Goal: Information Seeking & Learning: Learn about a topic

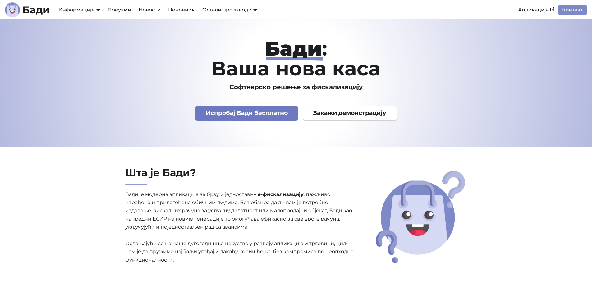
click at [257, 114] on link "Испробај Бади бесплатно" at bounding box center [246, 113] width 103 height 15
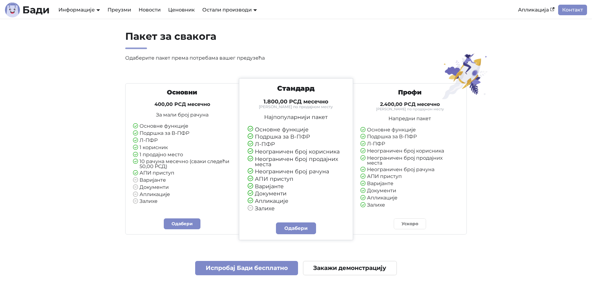
scroll to position [1429, 0]
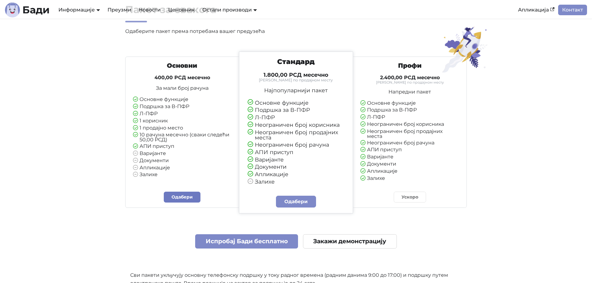
click at [183, 198] on link "Одабери" at bounding box center [182, 197] width 37 height 11
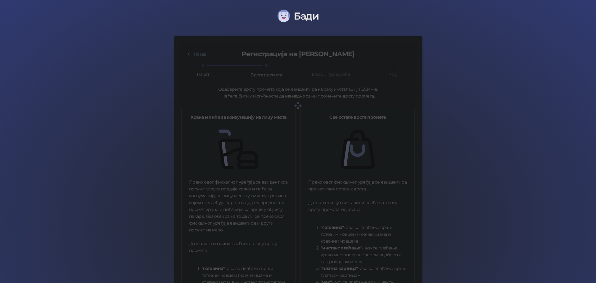
click at [334, 161] on div at bounding box center [298, 105] width 234 height 124
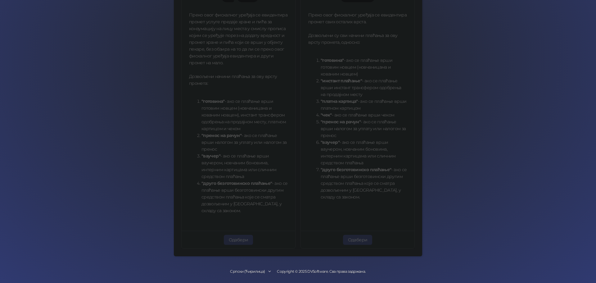
scroll to position [169, 0]
click at [352, 238] on div "Назад Регистрација на Бади Пакет Врста промета Подаци предузећа Крај Одаберите …" at bounding box center [298, 61] width 234 height 372
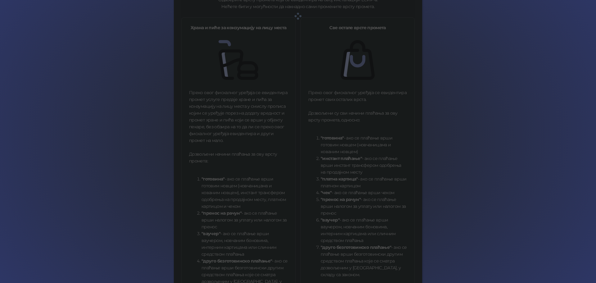
scroll to position [0, 0]
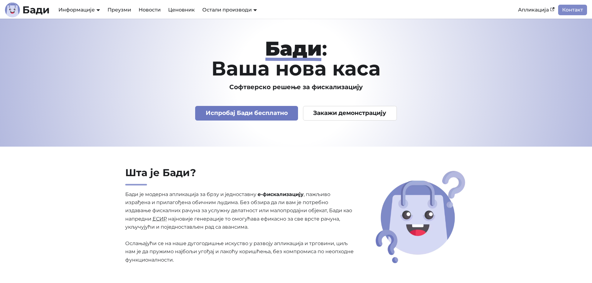
click at [246, 113] on link "Испробај Бади бесплатно" at bounding box center [246, 113] width 103 height 15
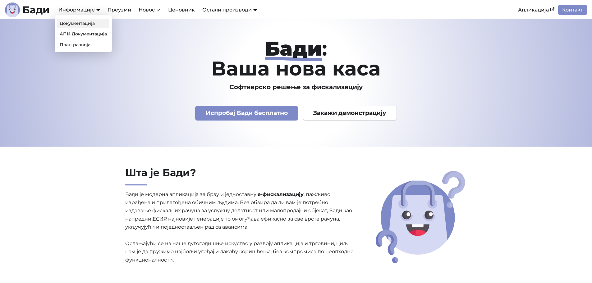
click at [85, 22] on link "Документација" at bounding box center [83, 24] width 52 height 10
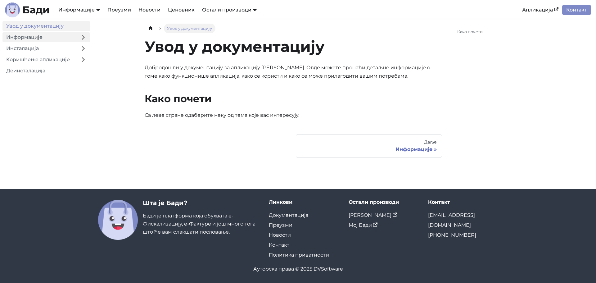
click at [48, 37] on link "Информације" at bounding box center [39, 37] width 74 height 10
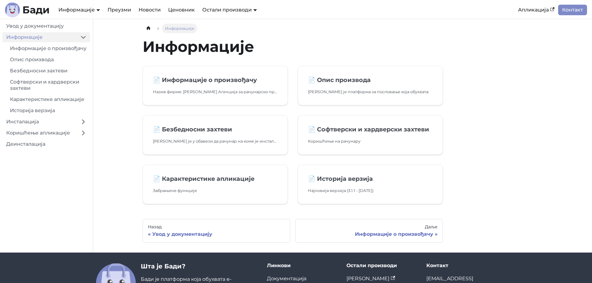
click at [47, 31] on ul "Увод у документацију Информације Информације о произвођачу Опис производа Безбе…" at bounding box center [46, 85] width 88 height 128
click at [47, 27] on link "Увод у документацију" at bounding box center [46, 26] width 88 height 10
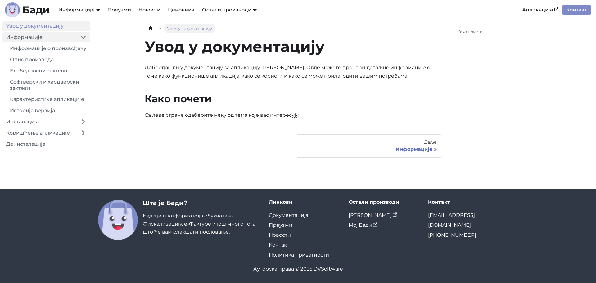
click at [35, 38] on link "Информације" at bounding box center [39, 37] width 74 height 10
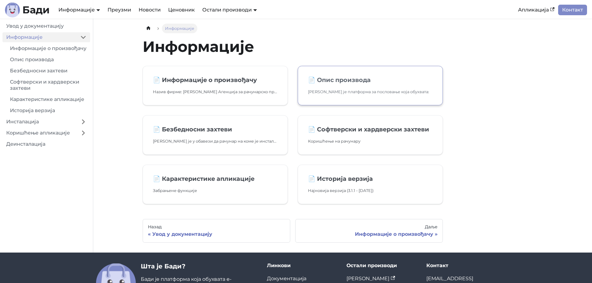
click at [333, 91] on p "Бади је платформа за пословање која обухвата:" at bounding box center [370, 92] width 125 height 7
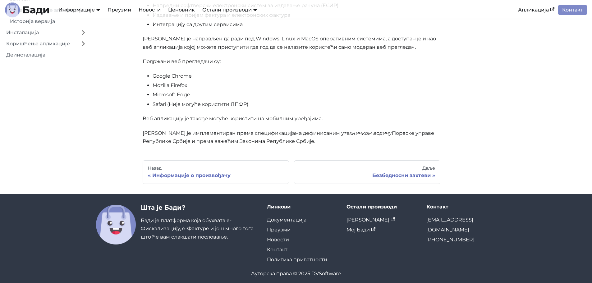
scroll to position [139, 0]
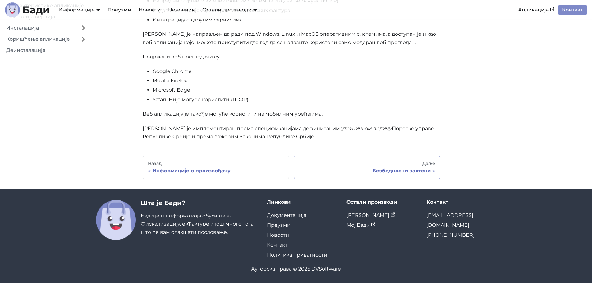
click at [397, 170] on div "Безбедносни захтеви" at bounding box center [367, 171] width 136 height 6
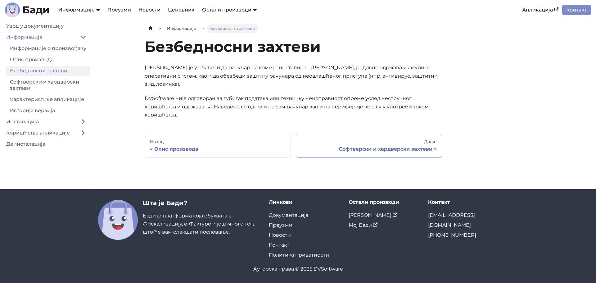
click at [382, 146] on div "Софтверски и хардверски захтеви" at bounding box center [369, 149] width 136 height 6
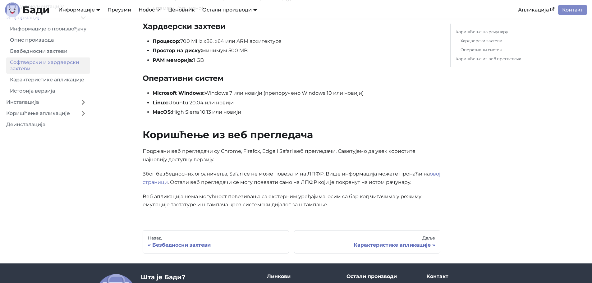
scroll to position [155, 0]
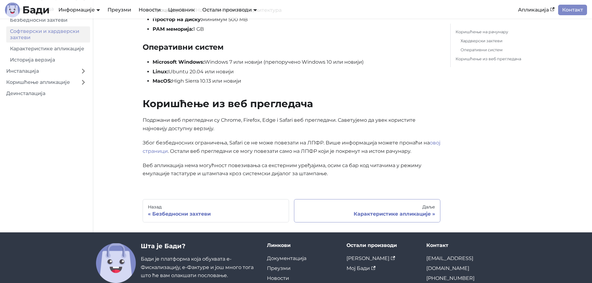
click at [382, 214] on div "Карактеристике апликације" at bounding box center [367, 214] width 136 height 6
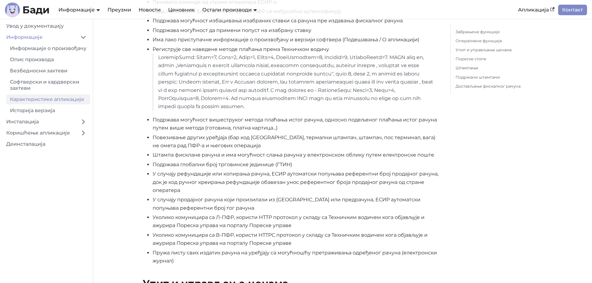
scroll to position [186, 0]
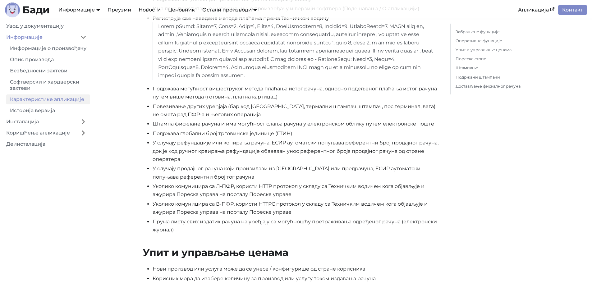
click at [195, 134] on li "Подржава глобални број трговинске јединице (ГТИН)" at bounding box center [296, 133] width 288 height 8
click at [195, 133] on li "Подржава глобални број трговинске јединице (ГТИН)" at bounding box center [296, 133] width 288 height 8
click at [223, 143] on li "У случају рефундације или копирања рачуна, ЕСИР аутоматски попуњава референтни …" at bounding box center [296, 151] width 288 height 25
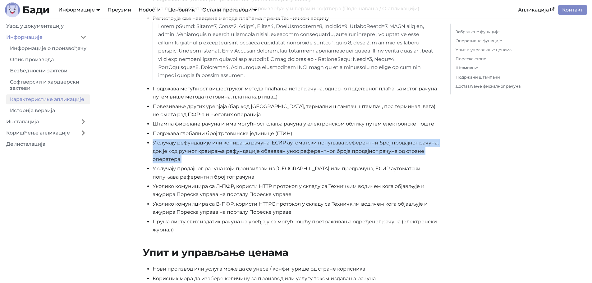
click at [223, 143] on li "У случају рефундације или копирања рачуна, ЕСИР аутоматски попуњава референтни …" at bounding box center [296, 151] width 288 height 25
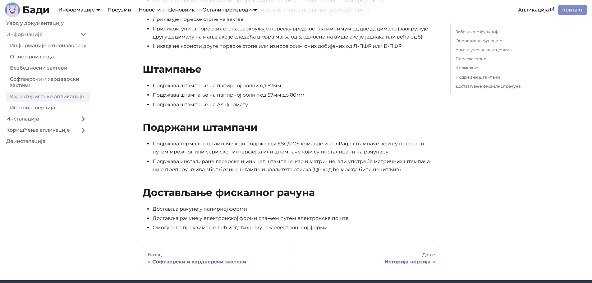
scroll to position [590, 0]
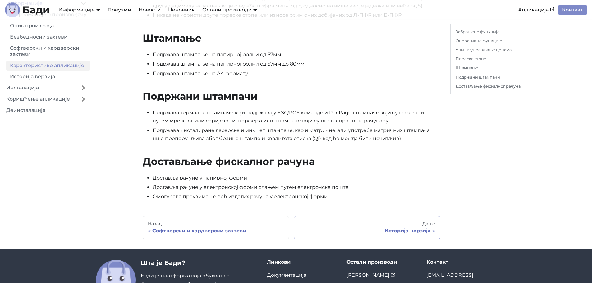
click at [401, 231] on div "Историја верзија" at bounding box center [367, 231] width 136 height 6
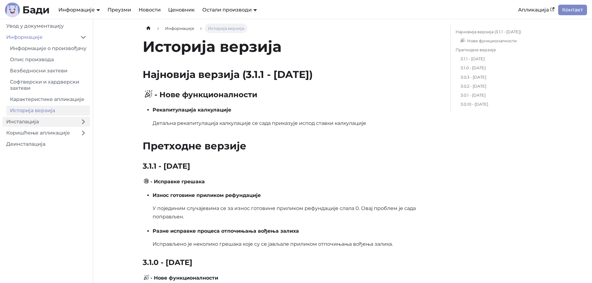
click at [53, 127] on link "Инсталација" at bounding box center [39, 122] width 74 height 10
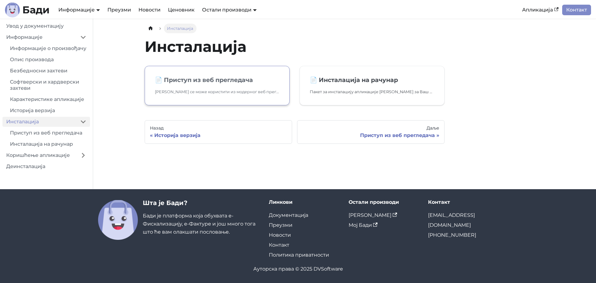
click at [212, 86] on link "📄️ Приступ из веб прегледача Бади се може користити из модерног веб прегледача.…" at bounding box center [217, 85] width 145 height 39
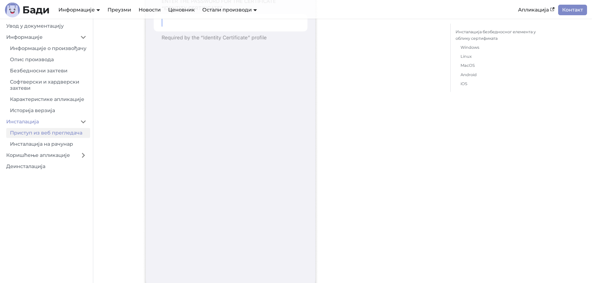
scroll to position [7728, 0]
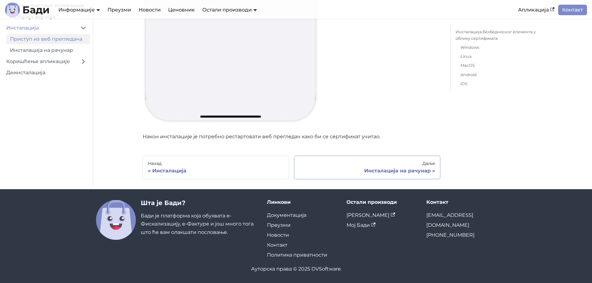
click at [395, 170] on div "Инсталација на рачунар" at bounding box center [367, 171] width 136 height 6
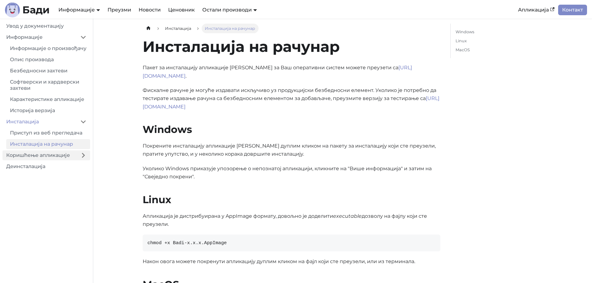
click at [49, 160] on link "Коришћење апликације" at bounding box center [39, 155] width 74 height 10
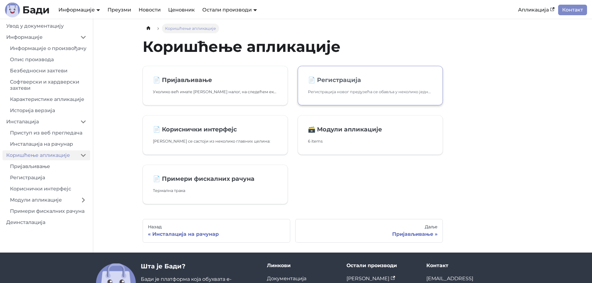
click at [362, 87] on link "📄️ Регистрација Регистрација новог предузећа се обавља у неколико једноставних …" at bounding box center [370, 85] width 145 height 39
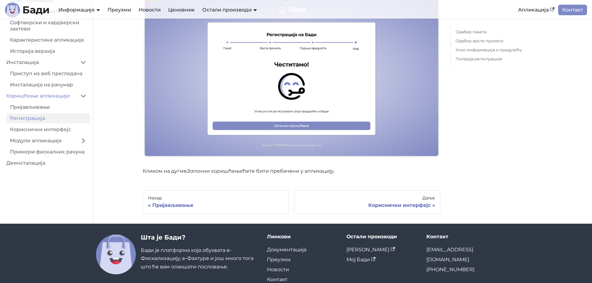
scroll to position [1242, 0]
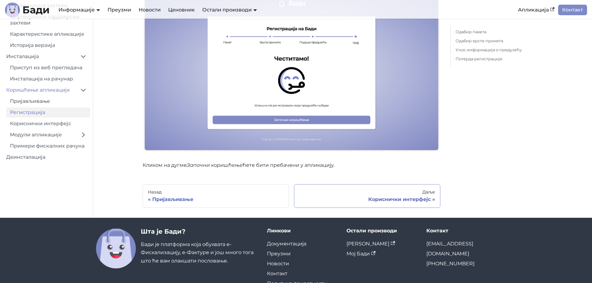
click at [403, 196] on div "Кориснички интерфејс" at bounding box center [367, 199] width 136 height 6
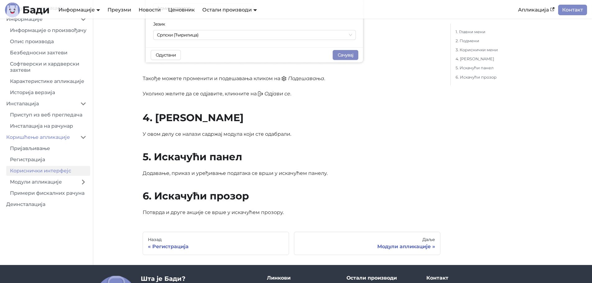
scroll to position [559, 0]
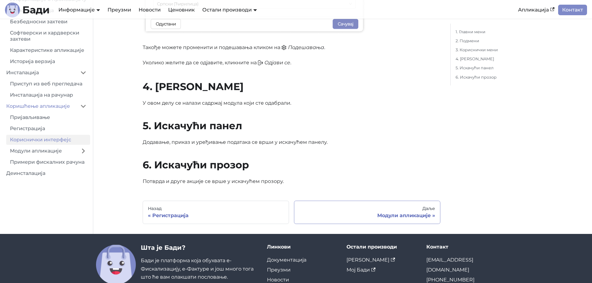
click at [393, 215] on div "Модули апликације" at bounding box center [367, 215] width 136 height 6
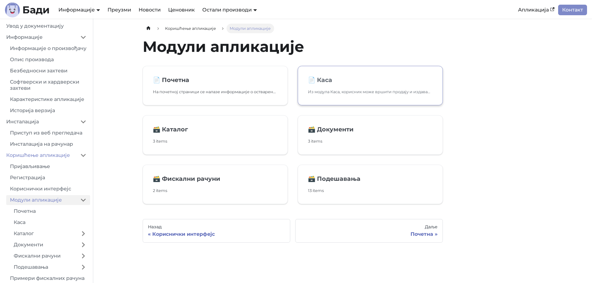
click at [341, 84] on h2 "📄️ Каса" at bounding box center [370, 79] width 125 height 7
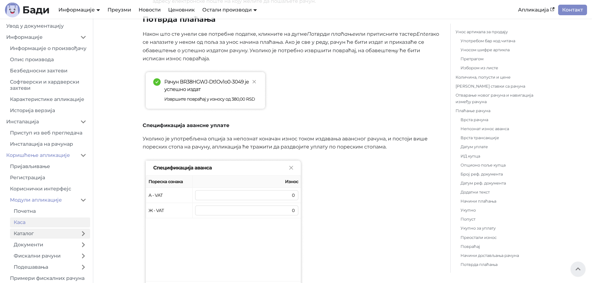
scroll to position [20, 0]
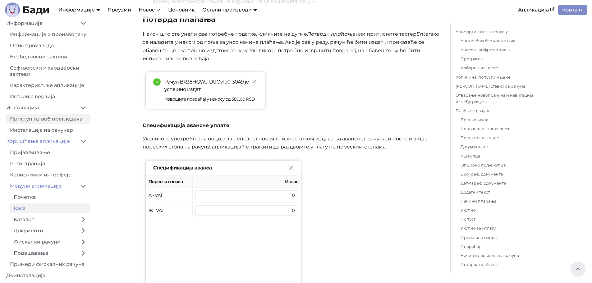
click at [59, 119] on link "Приступ из веб прегледача" at bounding box center [48, 119] width 84 height 10
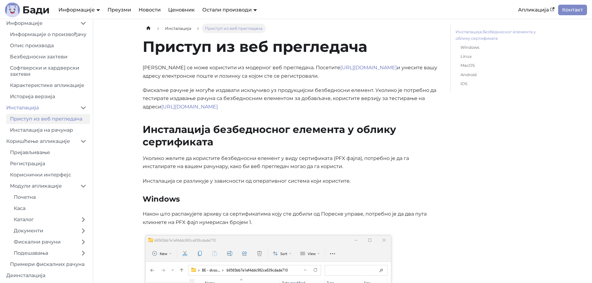
click at [485, 34] on link "Инсталација безбедносног елемента у облику сертификата" at bounding box center [497, 35] width 85 height 13
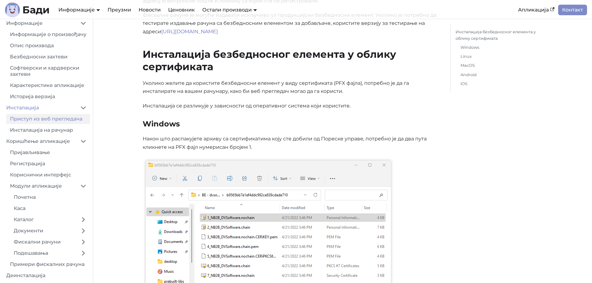
scroll to position [61, 0]
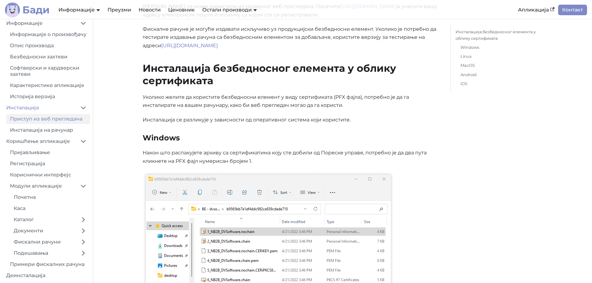
click at [31, 8] on b "Бади" at bounding box center [35, 10] width 27 height 10
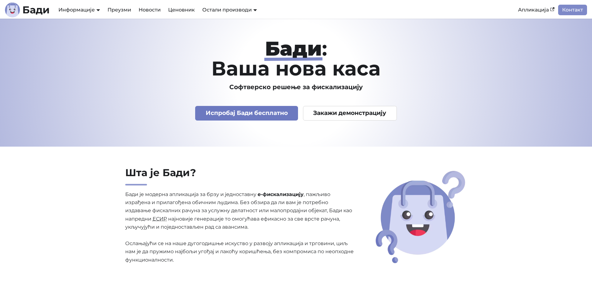
click at [247, 114] on link "Испробај Бади бесплатно" at bounding box center [246, 113] width 103 height 15
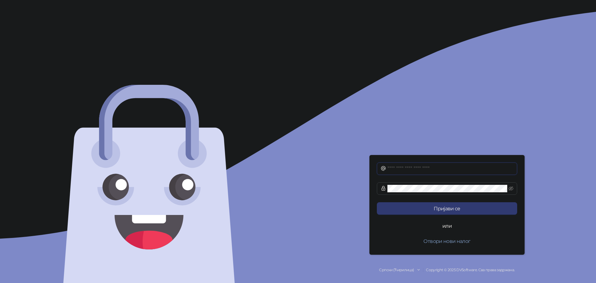
click at [432, 169] on input "text" at bounding box center [451, 168] width 126 height 7
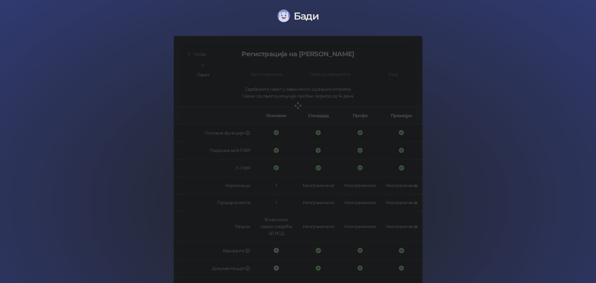
click at [298, 19] on span "Бади" at bounding box center [306, 16] width 25 height 12
click at [283, 15] on img at bounding box center [284, 16] width 12 height 12
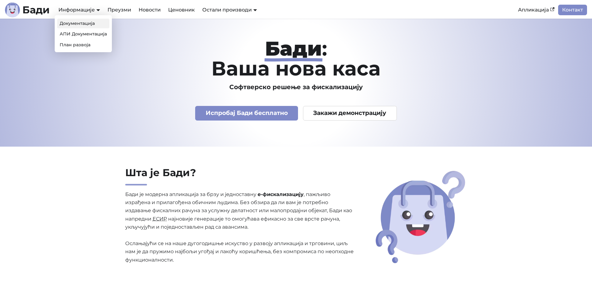
click at [78, 25] on link "Документација" at bounding box center [83, 24] width 52 height 10
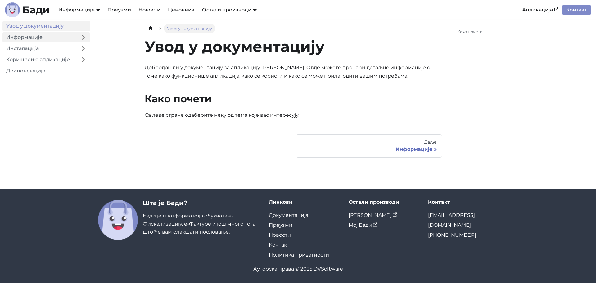
click at [29, 37] on link "Информације" at bounding box center [39, 37] width 74 height 10
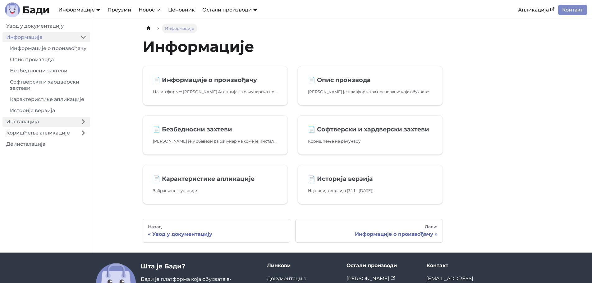
click at [40, 127] on link "Инсталација" at bounding box center [39, 122] width 74 height 10
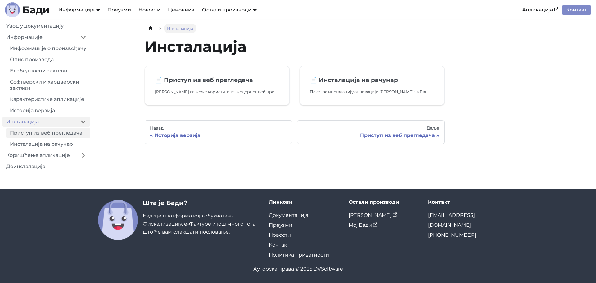
click at [43, 138] on link "Приступ из веб прегледача" at bounding box center [48, 133] width 84 height 10
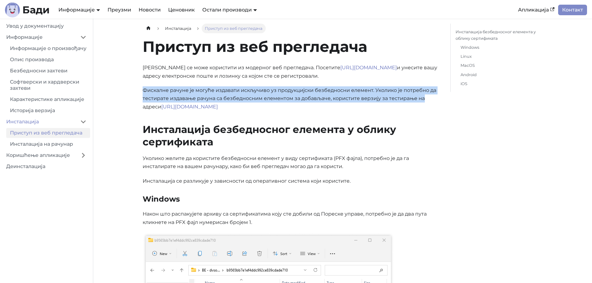
drag, startPoint x: 141, startPoint y: 89, endPoint x: 429, endPoint y: 99, distance: 289.0
